Goal: Information Seeking & Learning: Stay updated

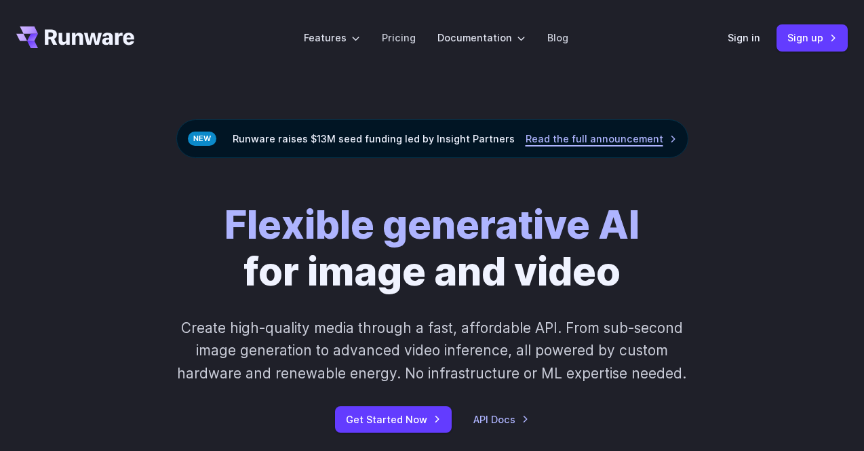
click at [614, 133] on link "Read the full announcement" at bounding box center [601, 139] width 151 height 16
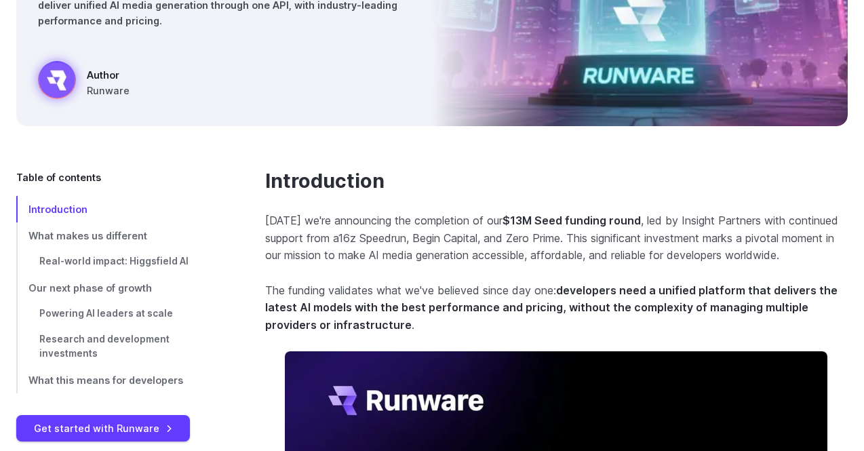
scroll to position [329, 0]
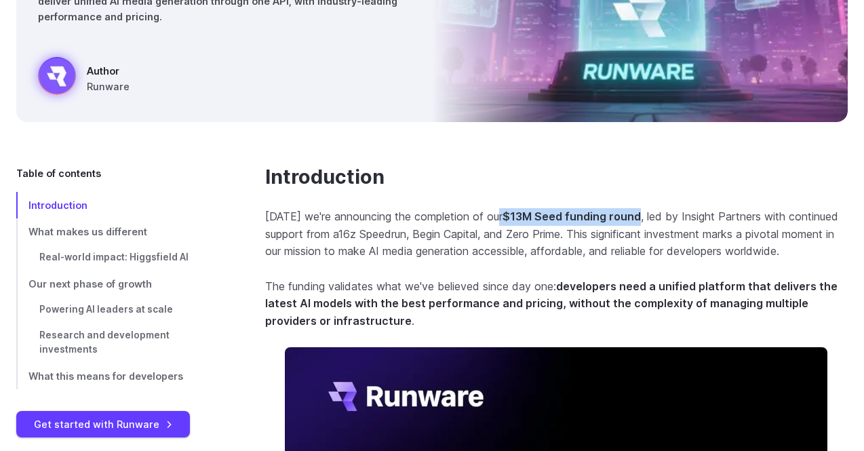
drag, startPoint x: 503, startPoint y: 216, endPoint x: 640, endPoint y: 218, distance: 137.7
click at [640, 218] on p "[DATE] we're announcing the completion of our $13M Seed funding round , led by …" at bounding box center [556, 234] width 583 height 52
drag, startPoint x: 685, startPoint y: 211, endPoint x: 747, endPoint y: 211, distance: 61.7
click at [747, 211] on p "[DATE] we're announcing the completion of our $13M Seed funding round , led by …" at bounding box center [556, 234] width 583 height 52
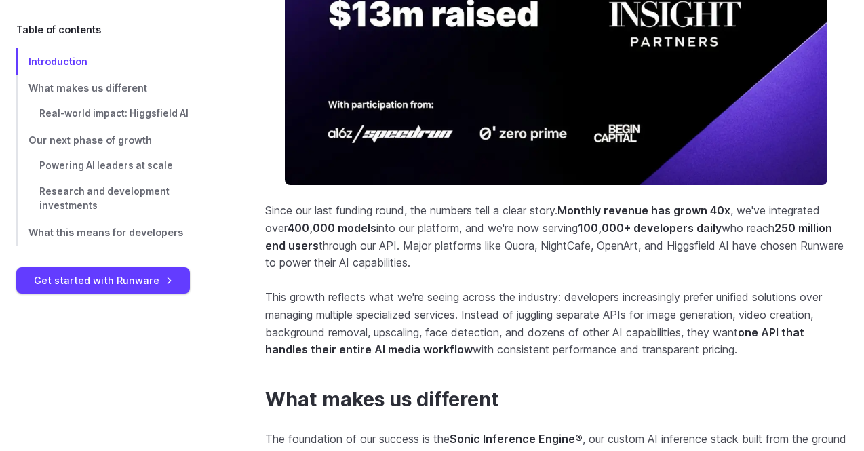
scroll to position [814, 0]
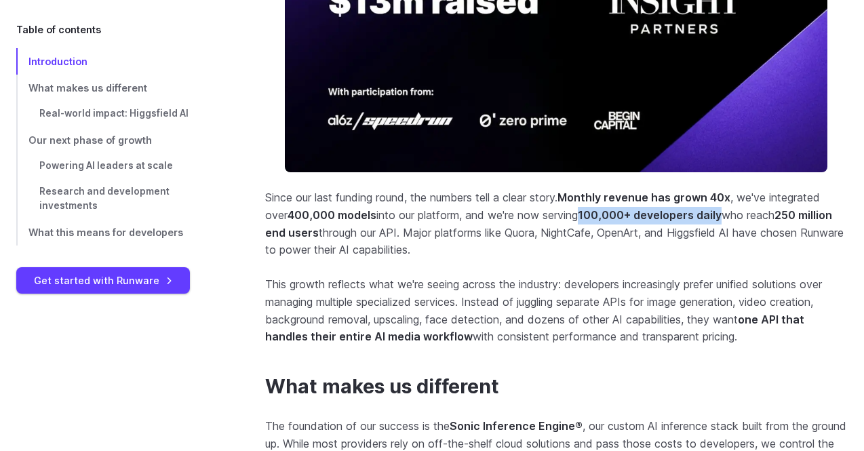
drag, startPoint x: 591, startPoint y: 216, endPoint x: 730, endPoint y: 220, distance: 138.4
click at [730, 220] on p "Since our last funding round, the numbers tell a clear story. Monthly revenue h…" at bounding box center [556, 223] width 583 height 69
click at [657, 265] on section "Introduction [DATE] we're announcing the completion of our $13M Seed funding ro…" at bounding box center [556, 13] width 583 height 665
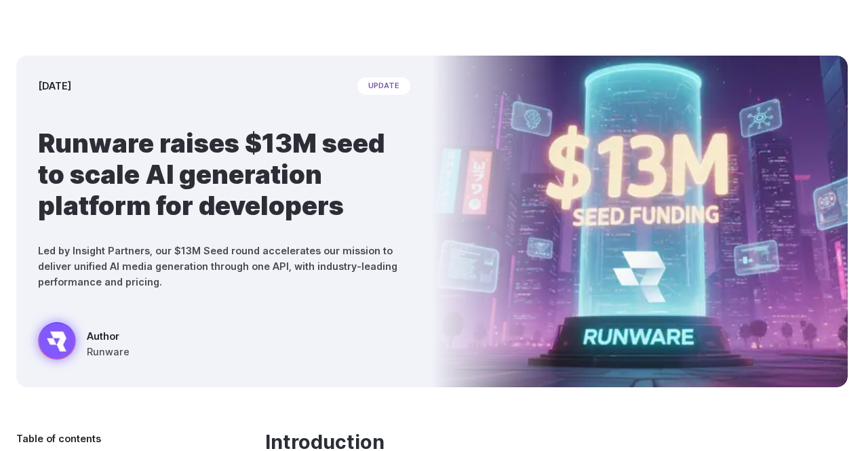
scroll to position [0, 0]
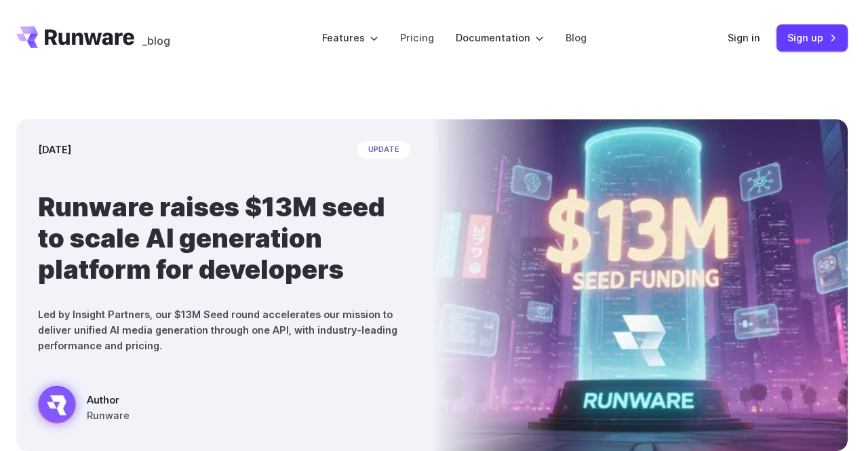
click at [669, 89] on div "[DATE] update Runware raises $13M seed to scale AI generation platform for deve…" at bounding box center [432, 285] width 864 height 418
